Goal: Ask a question

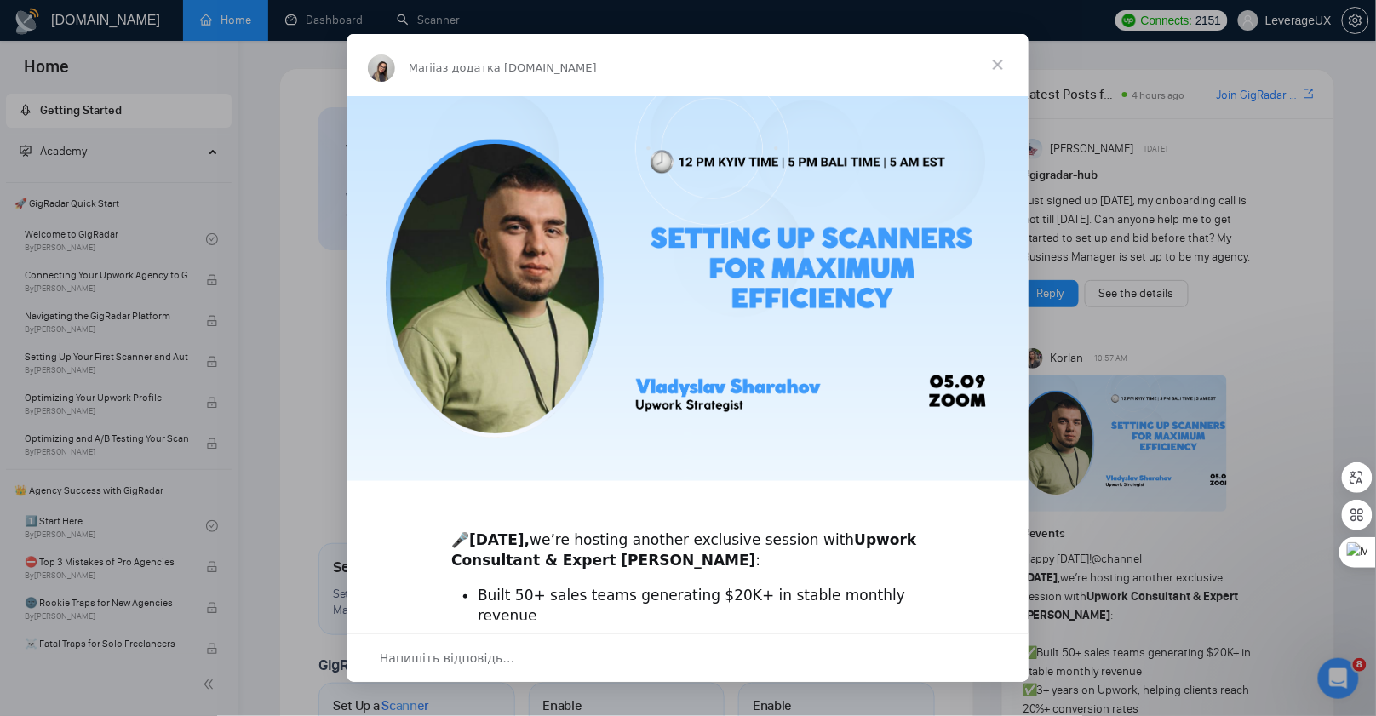
click at [996, 66] on span "Закрити" at bounding box center [997, 64] width 61 height 61
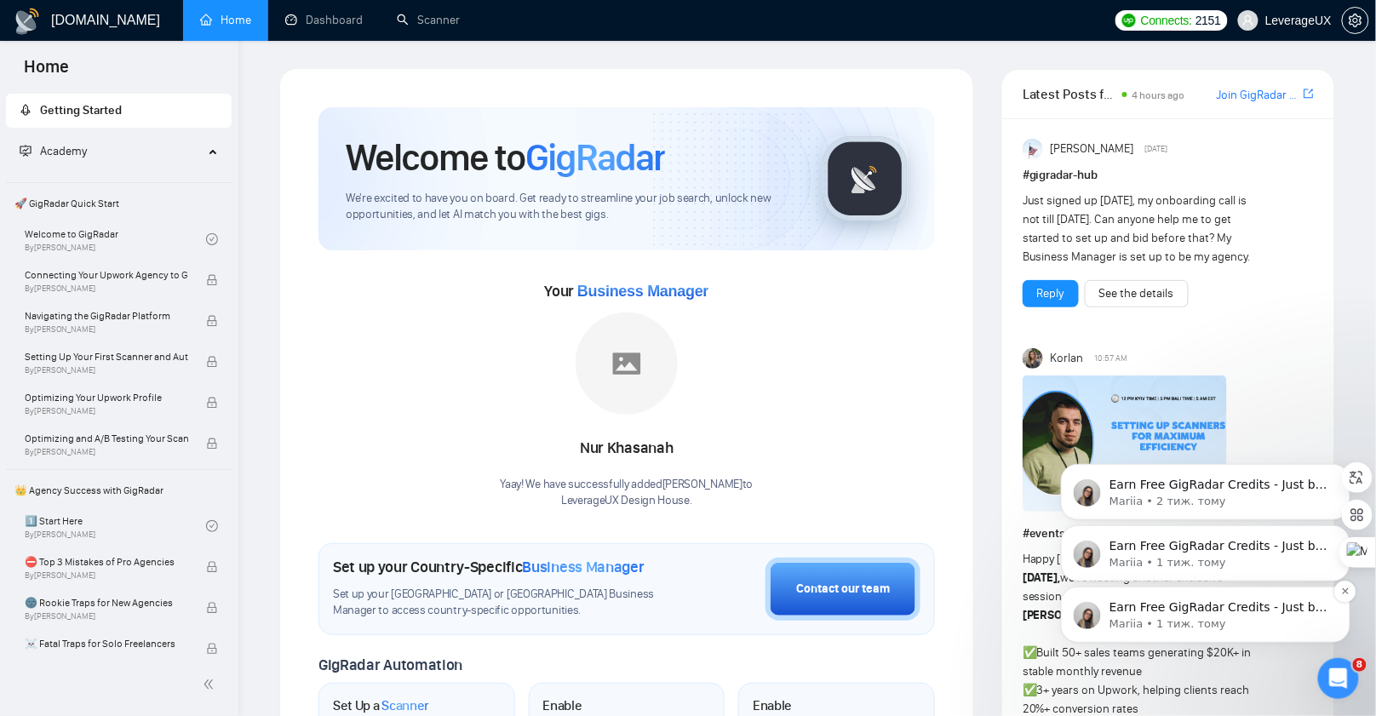
click at [1189, 619] on p "Mariia • 1 тиж. тому" at bounding box center [1219, 623] width 220 height 15
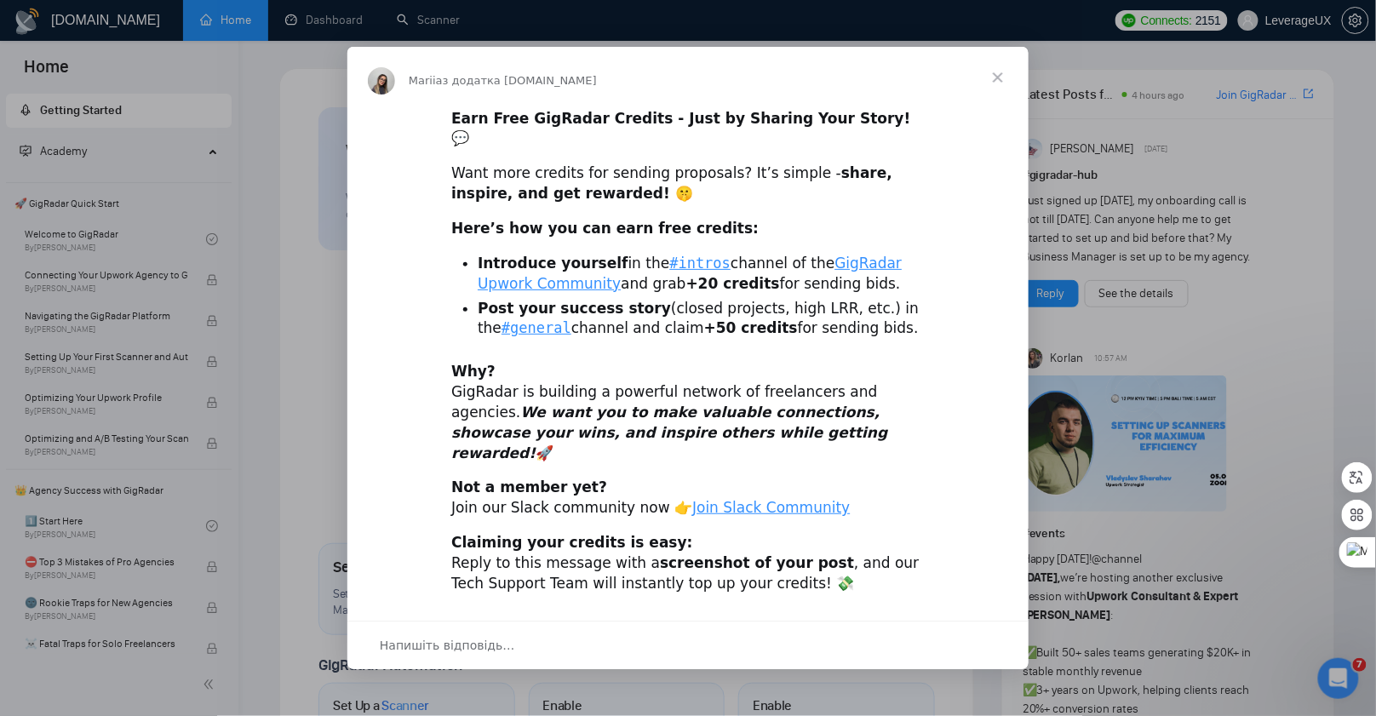
click at [998, 100] on span "Закрити" at bounding box center [997, 77] width 61 height 61
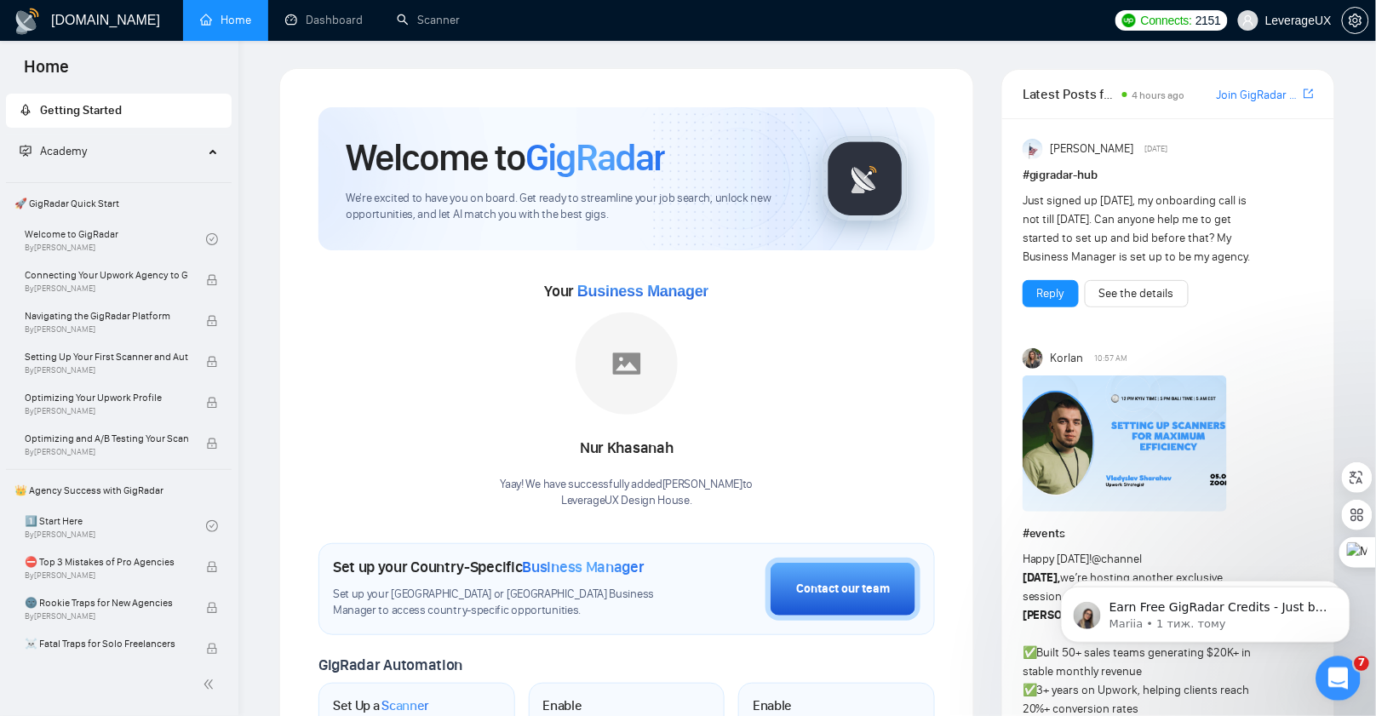
click at [1345, 680] on div "Відкрити програму для спілкування Intercom" at bounding box center [1335, 676] width 56 height 56
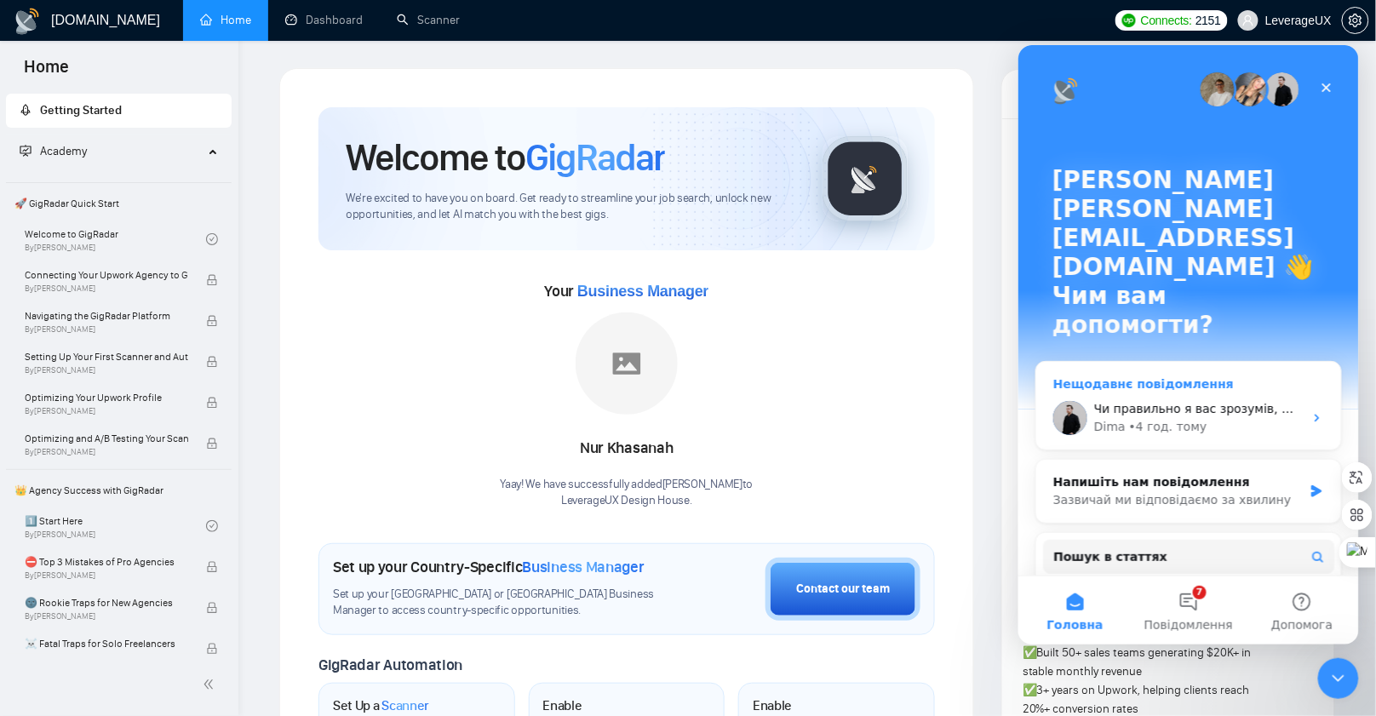
click at [1165, 399] on div "Чи правильно я вас зрозумів, що нотіфікейшени раніше були, але перестали приход…" at bounding box center [1199, 417] width 210 height 36
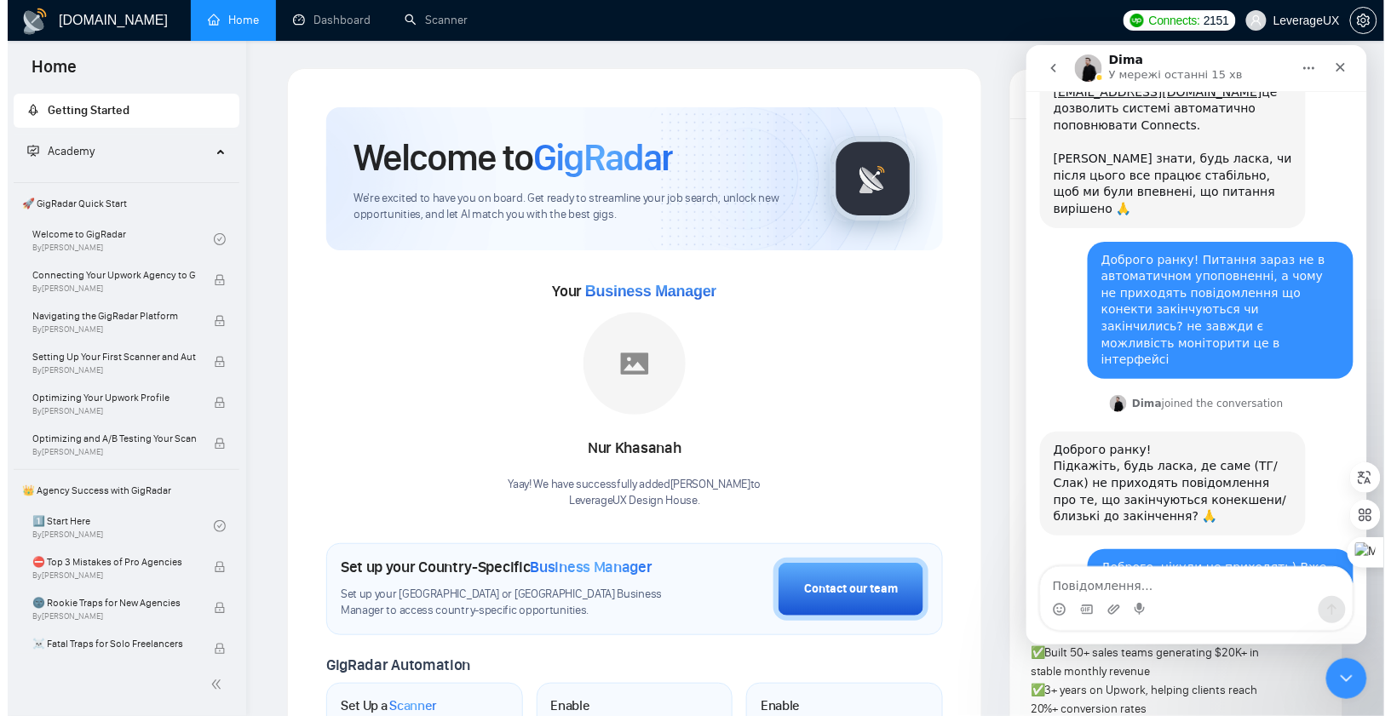
scroll to position [1429, 0]
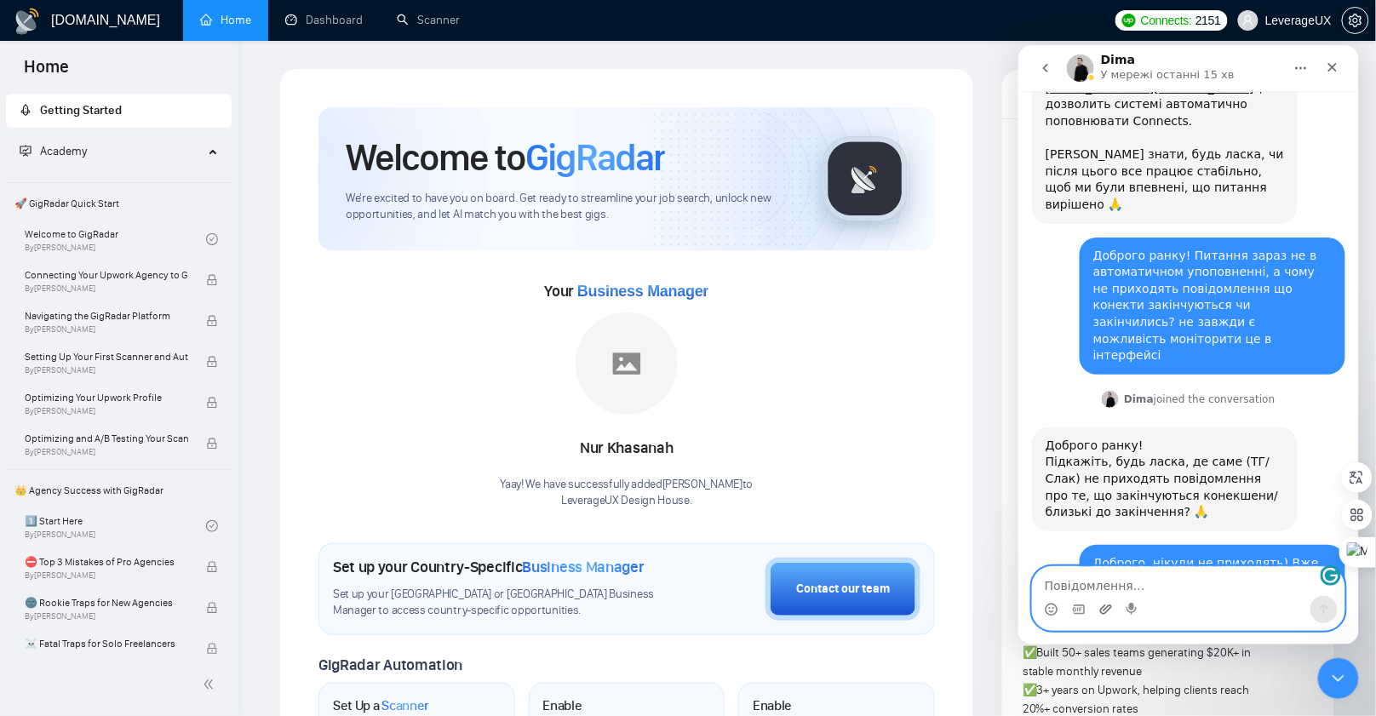
click at [1109, 608] on icon "Завантажити вкладений файл" at bounding box center [1105, 608] width 12 height 9
click at [1089, 577] on textarea "Повідомлення..." at bounding box center [1188, 580] width 312 height 29
type textarea "Раніше приходило на пошту зараз ні"
